Goal: Information Seeking & Learning: Check status

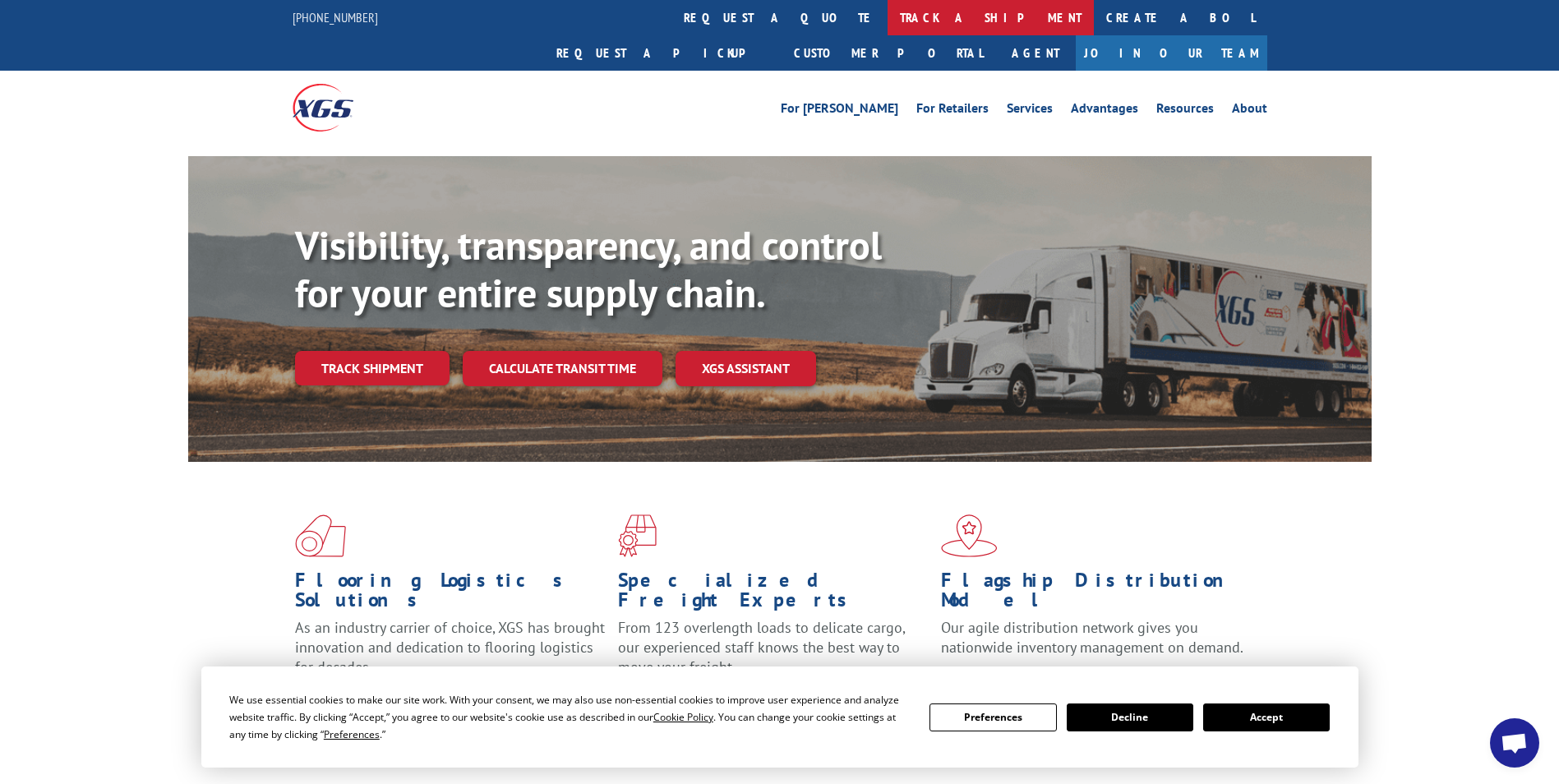
click at [888, 21] on link "track a shipment" at bounding box center [991, 18] width 207 height 35
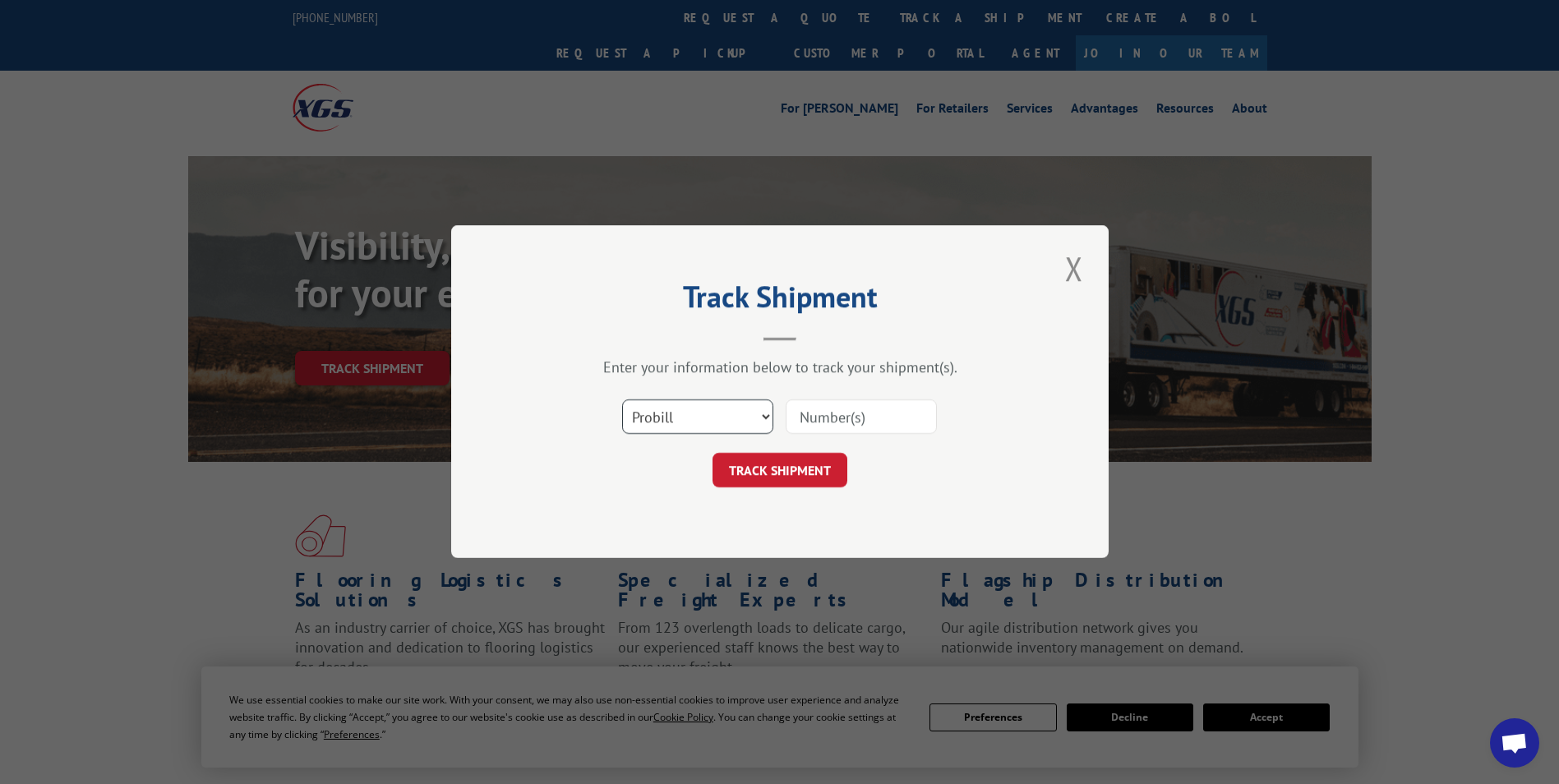
click at [747, 419] on select "Select category... Probill BOL PO" at bounding box center [698, 417] width 151 height 34
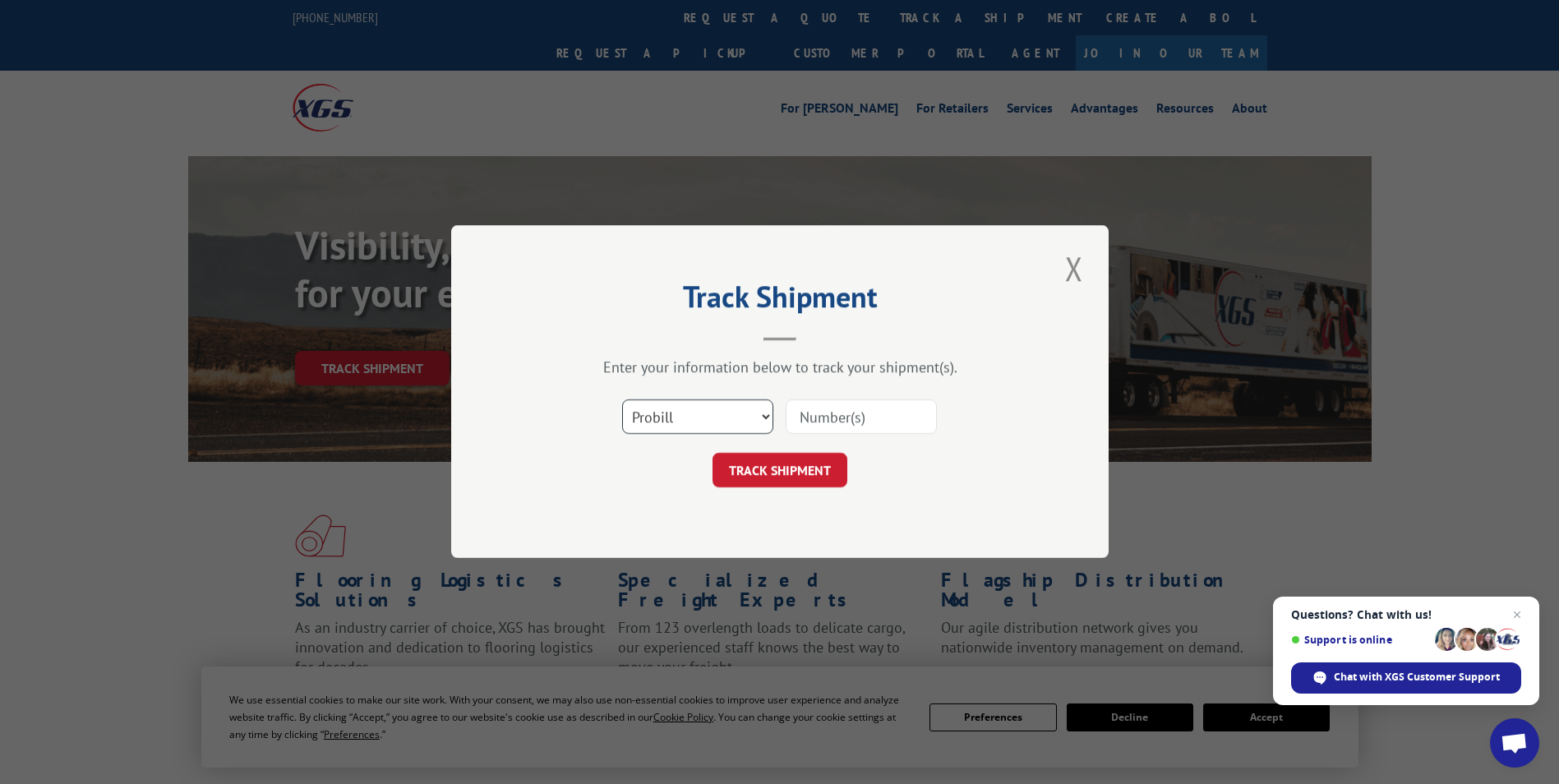
select select "bol"
click at [622, 400] on select "Select category... Probill BOL PO" at bounding box center [698, 417] width 151 height 34
click at [824, 415] on input at bounding box center [861, 417] width 151 height 34
paste input "5954943"
type input "5954943"
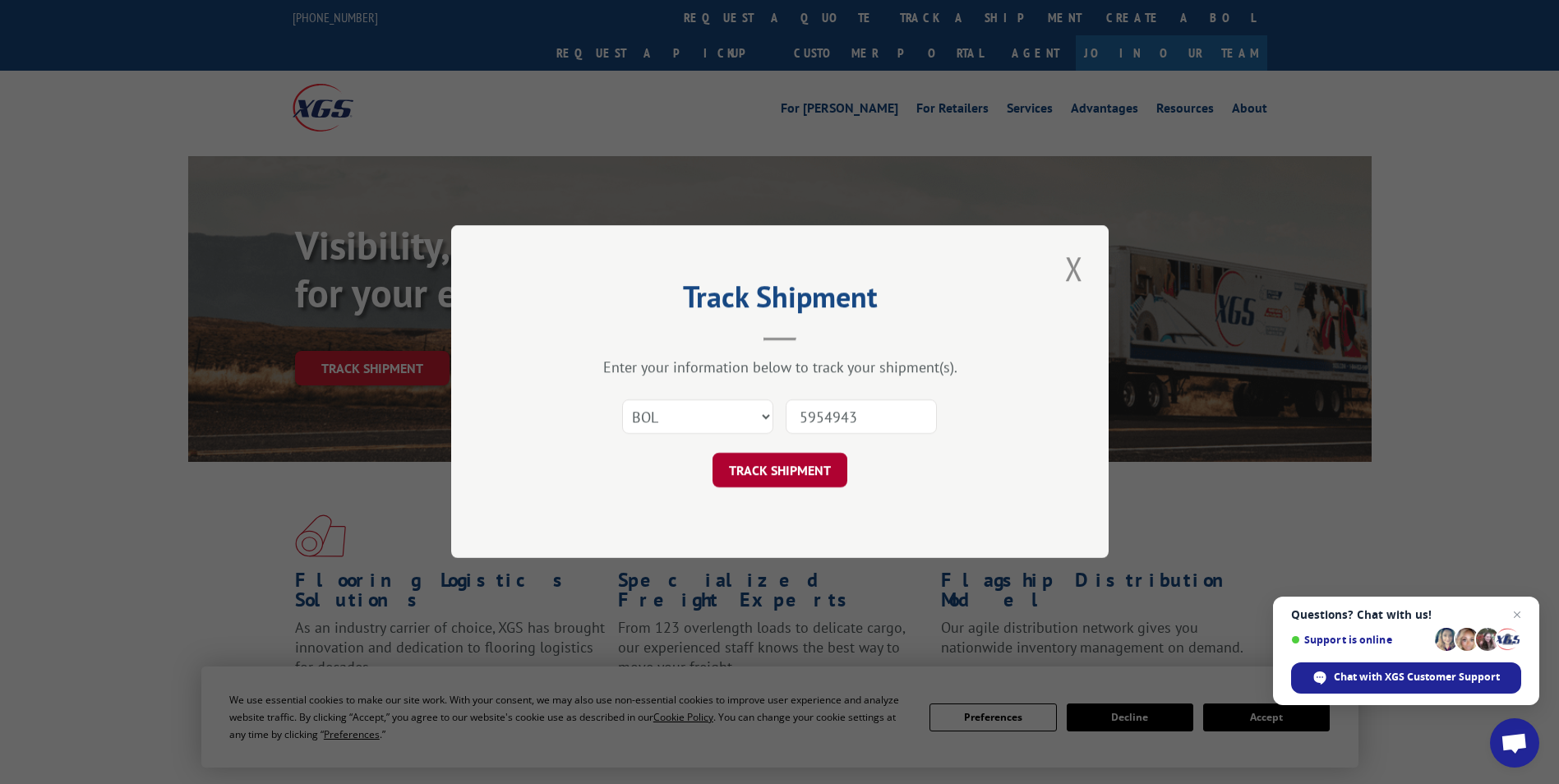
click at [793, 470] on button "TRACK SHIPMENT" at bounding box center [780, 471] width 135 height 34
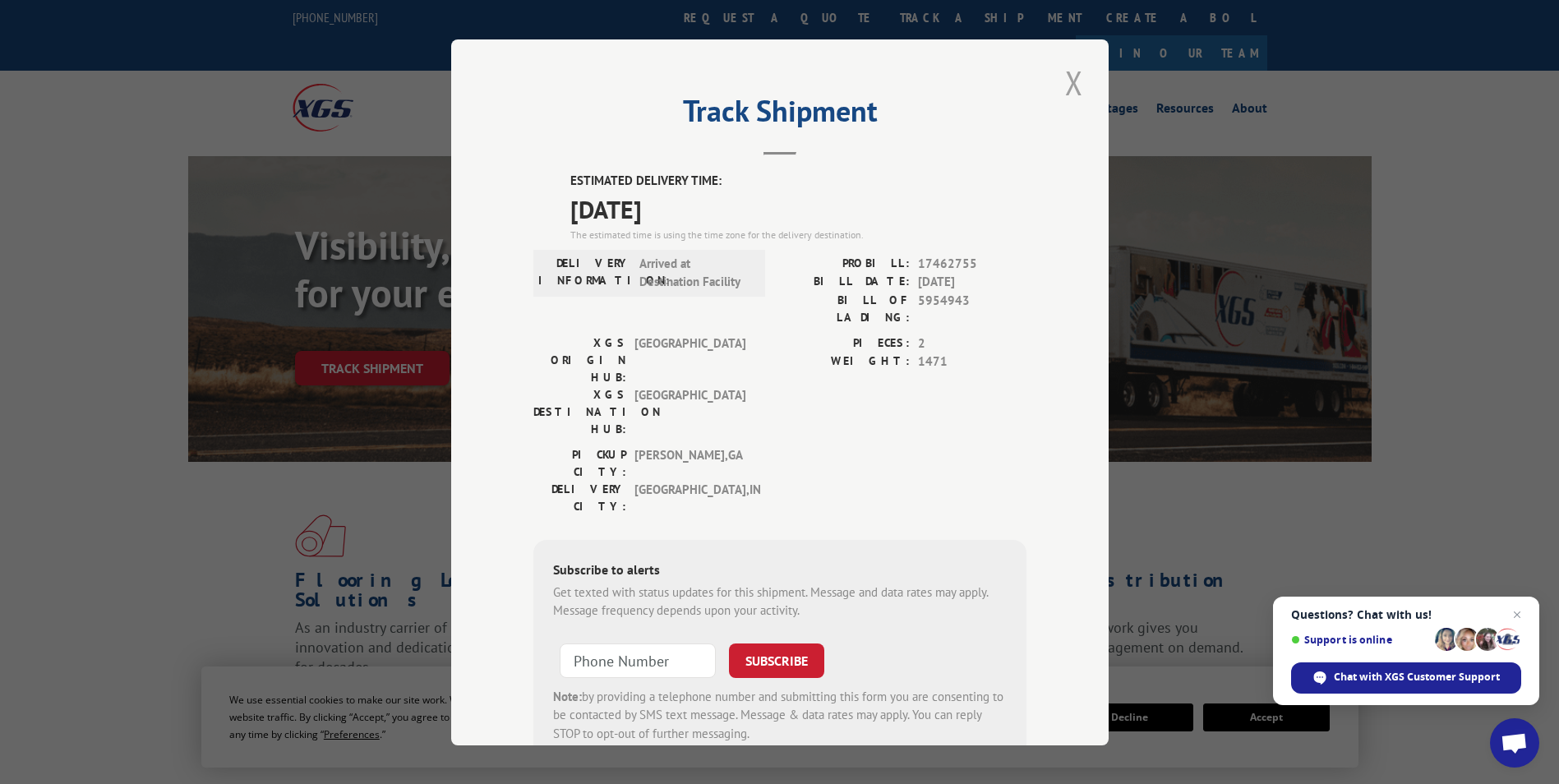
click at [1070, 81] on button "Close modal" at bounding box center [1074, 82] width 28 height 45
